Goal: Transaction & Acquisition: Register for event/course

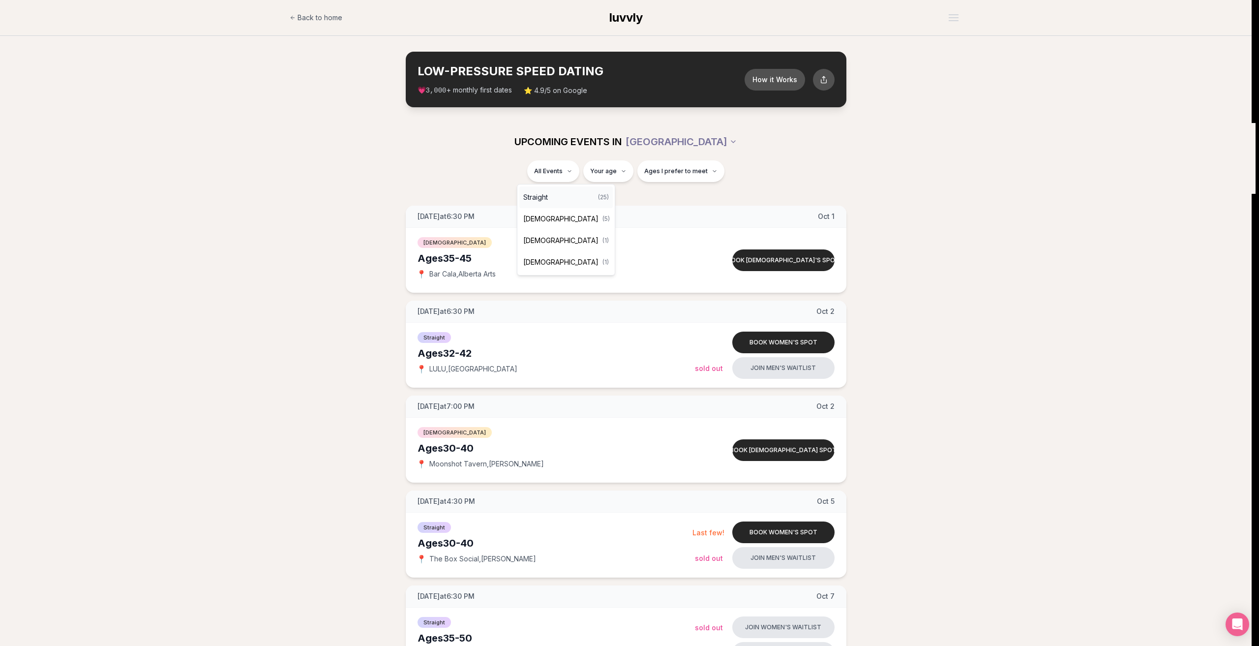
click at [548, 200] on span "Straight" at bounding box center [535, 197] width 25 height 10
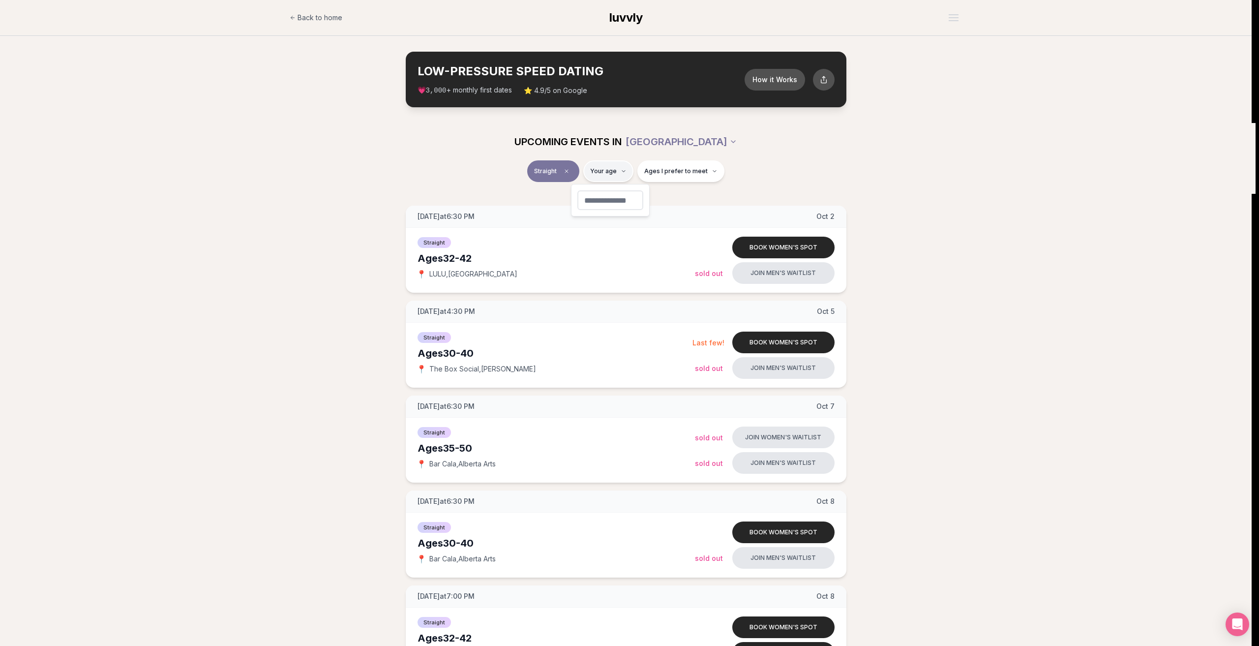
type input "**"
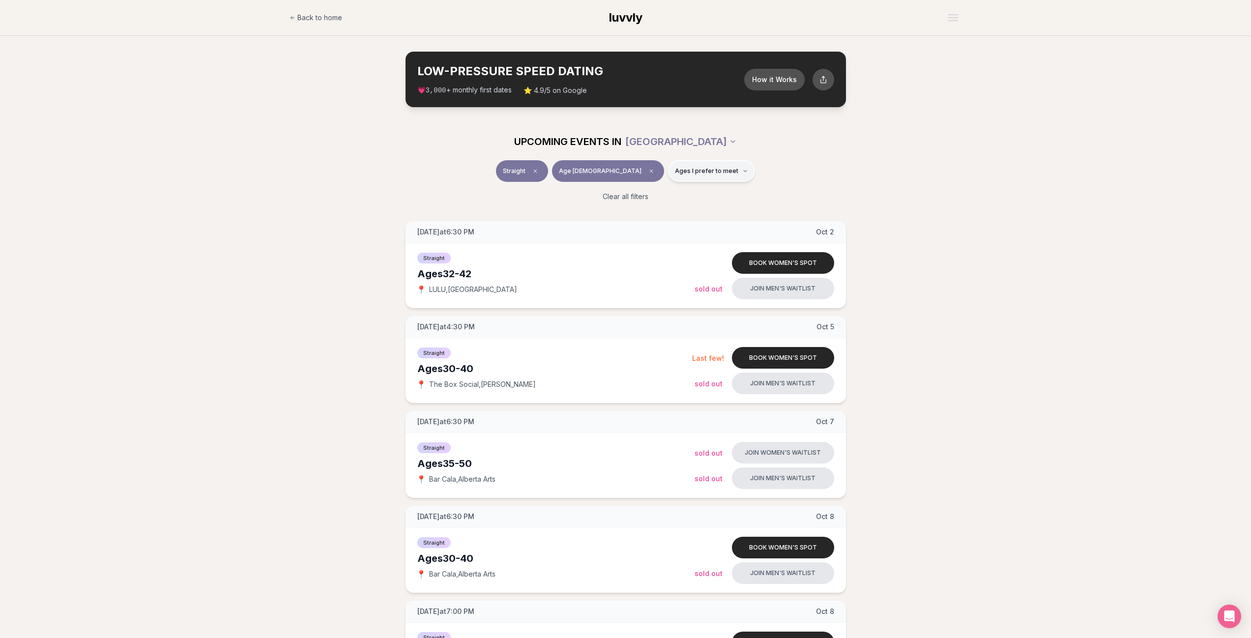
click at [697, 177] on button "Ages I prefer to meet" at bounding box center [711, 171] width 87 height 22
click at [679, 208] on span "Around my age" at bounding box center [676, 209] width 50 height 10
click at [645, 208] on button "Around my age" at bounding box center [641, 209] width 8 height 8
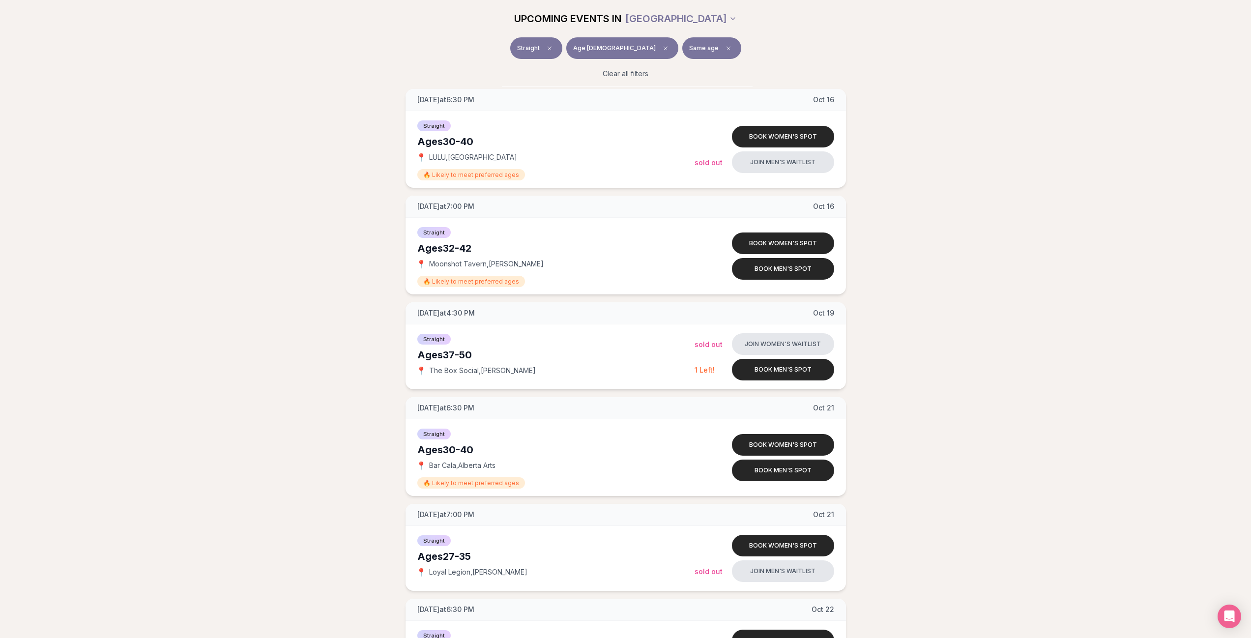
scroll to position [1129, 0]
